Goal: Information Seeking & Learning: Learn about a topic

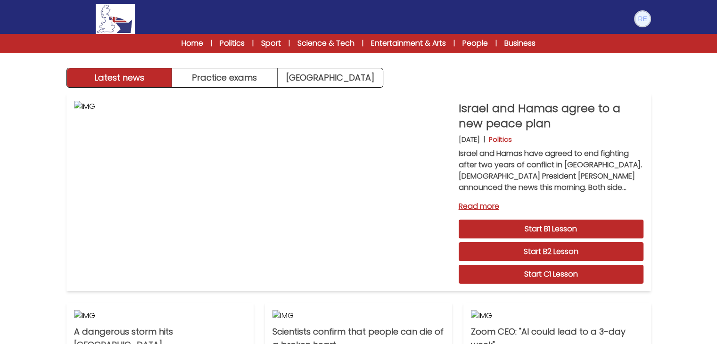
click at [648, 19] on img at bounding box center [642, 18] width 15 height 15
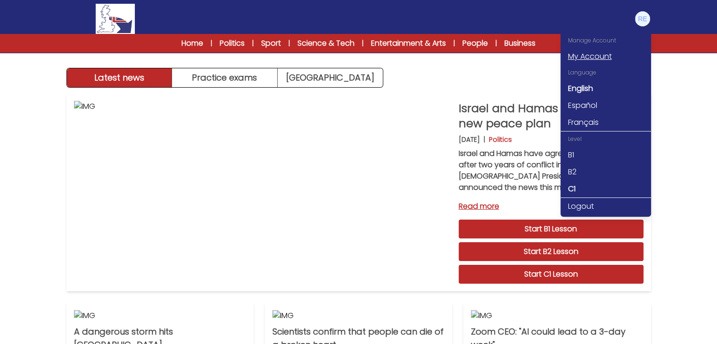
click at [599, 56] on link "My Account" at bounding box center [605, 56] width 90 height 17
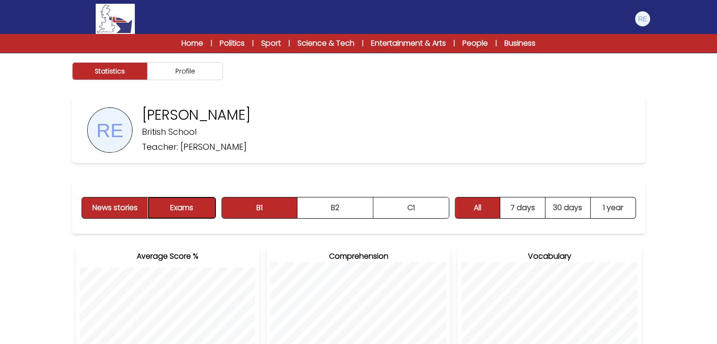
click at [197, 208] on button "Exams" at bounding box center [181, 207] width 66 height 21
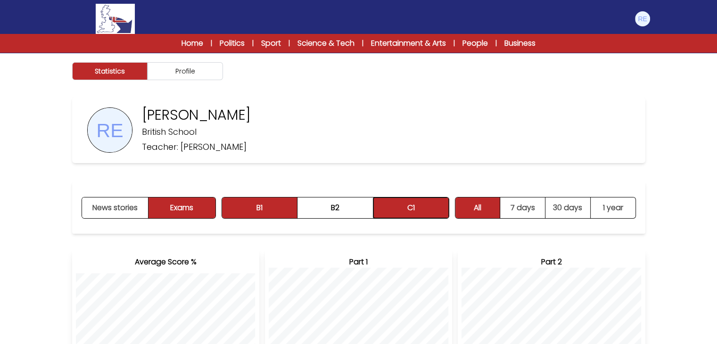
click at [405, 202] on button "C1" at bounding box center [410, 207] width 75 height 21
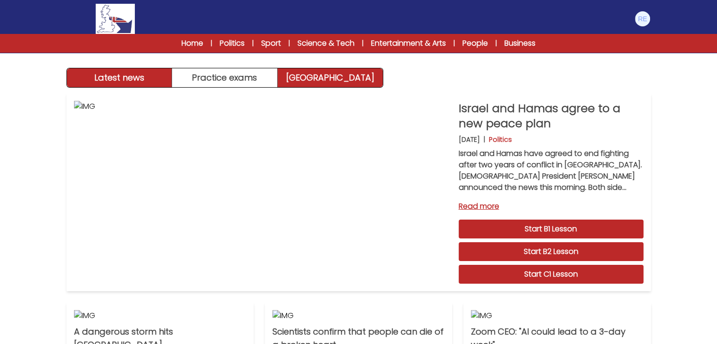
click at [334, 83] on link "[GEOGRAPHIC_DATA]" at bounding box center [330, 77] width 105 height 19
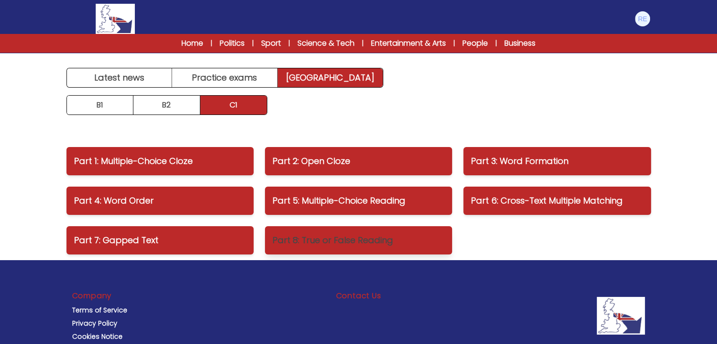
click at [364, 238] on p "Part 8: True or False Reading" at bounding box center [358, 240] width 172 height 13
